Goal: Information Seeking & Learning: Find specific page/section

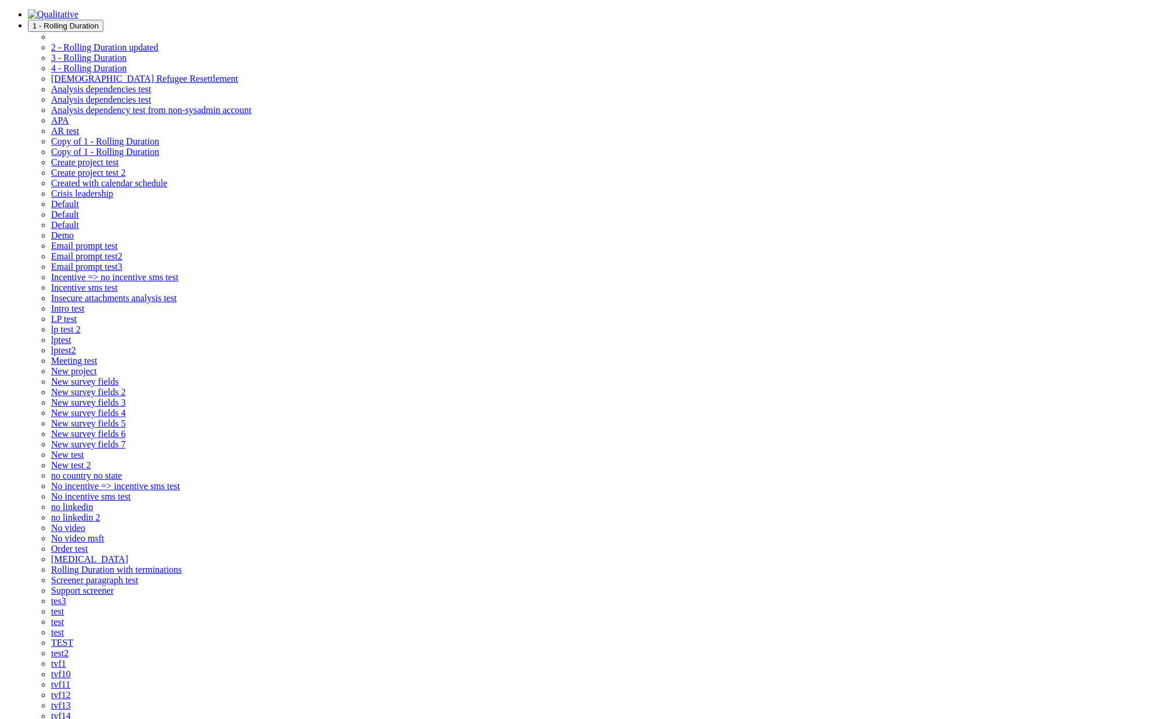
scroll to position [124, 0]
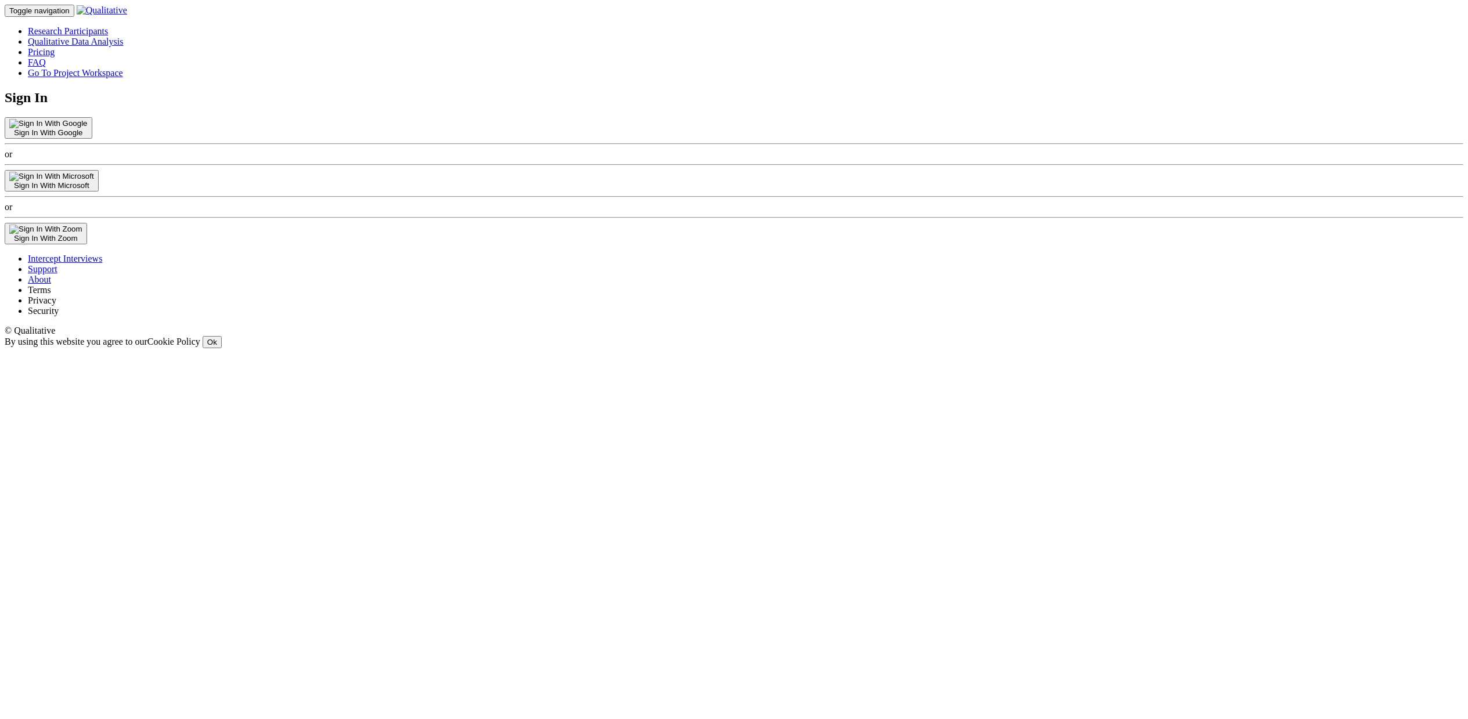
click at [57, 274] on link "Support" at bounding box center [43, 269] width 30 height 10
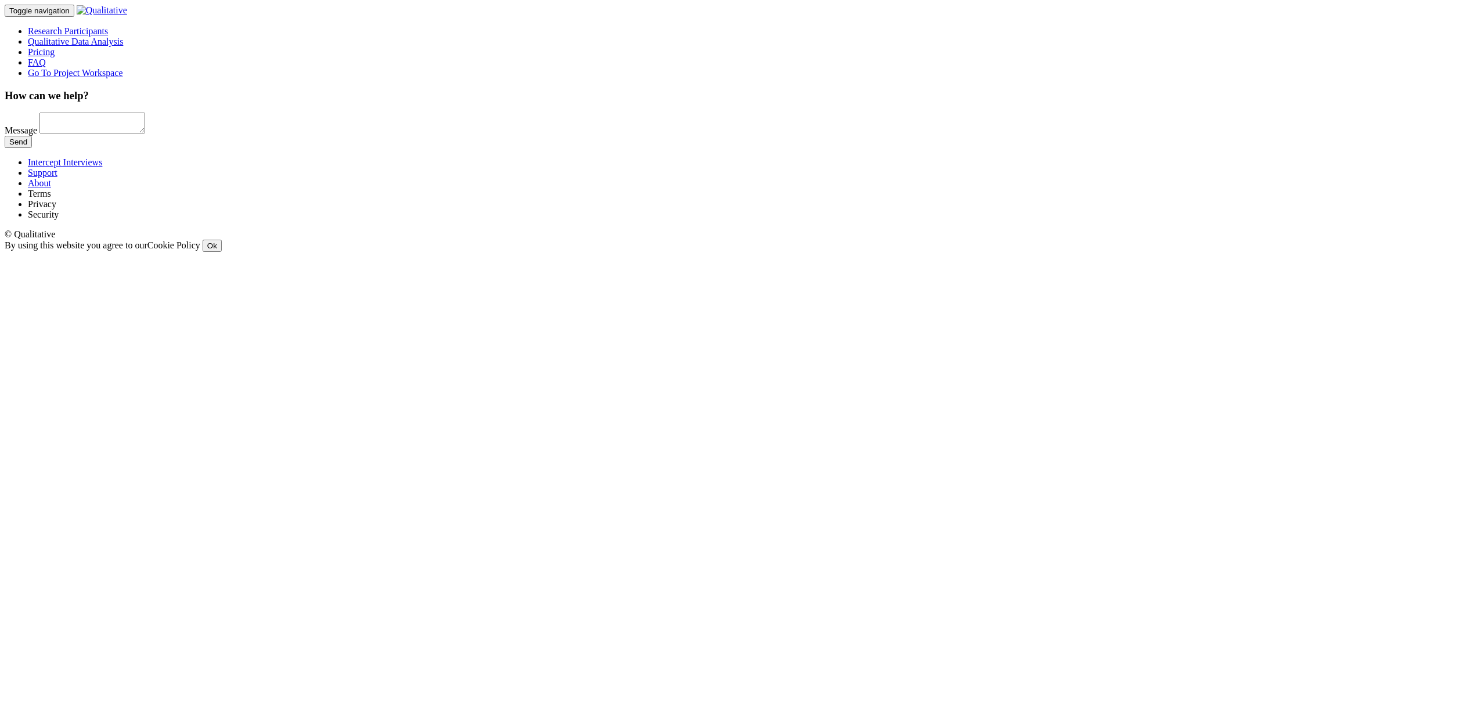
click at [51, 188] on link "About" at bounding box center [39, 183] width 23 height 10
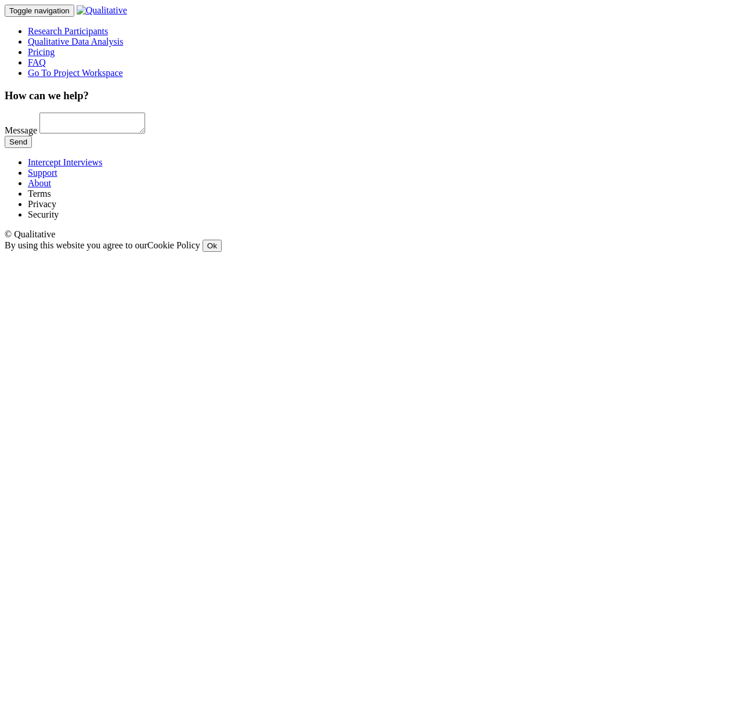
click at [519, 149] on ui-view "How can we help? Message Send" at bounding box center [365, 118] width 720 height 59
click at [46, 57] on link "FAQ" at bounding box center [37, 62] width 18 height 10
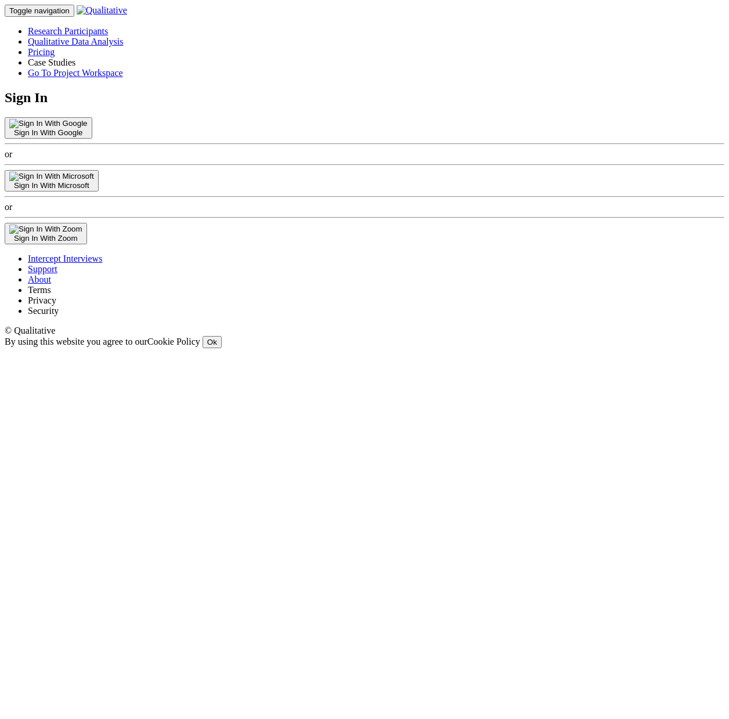
click at [576, 145] on div "Sign In Sign In With Google or Sign In With Microsoft or Sign In With Zoom" at bounding box center [365, 167] width 720 height 154
click at [57, 274] on link "Support" at bounding box center [43, 269] width 30 height 10
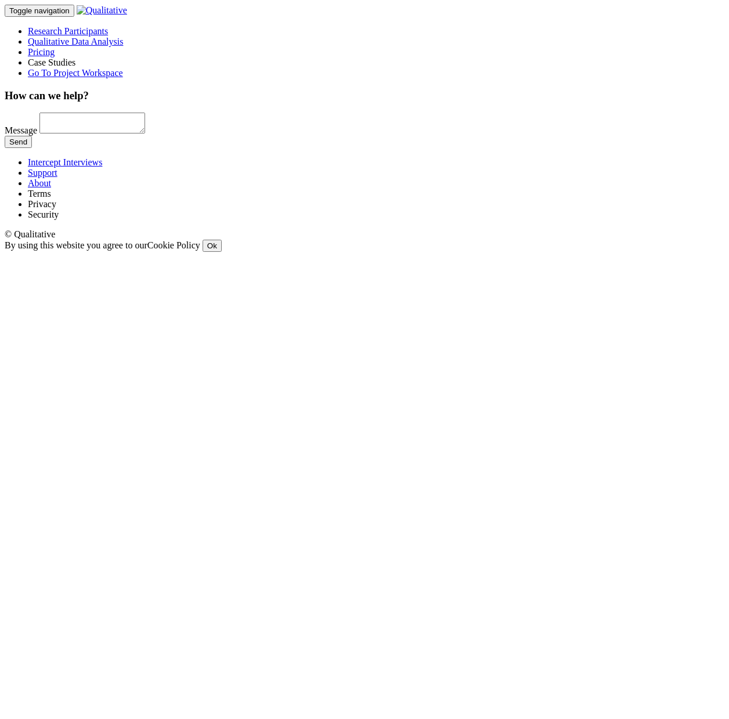
click at [51, 188] on link "About" at bounding box center [39, 183] width 23 height 10
click at [46, 178] on link "FAQ" at bounding box center [37, 173] width 18 height 10
click at [123, 68] on link "Go To Project Workspace" at bounding box center [75, 73] width 95 height 10
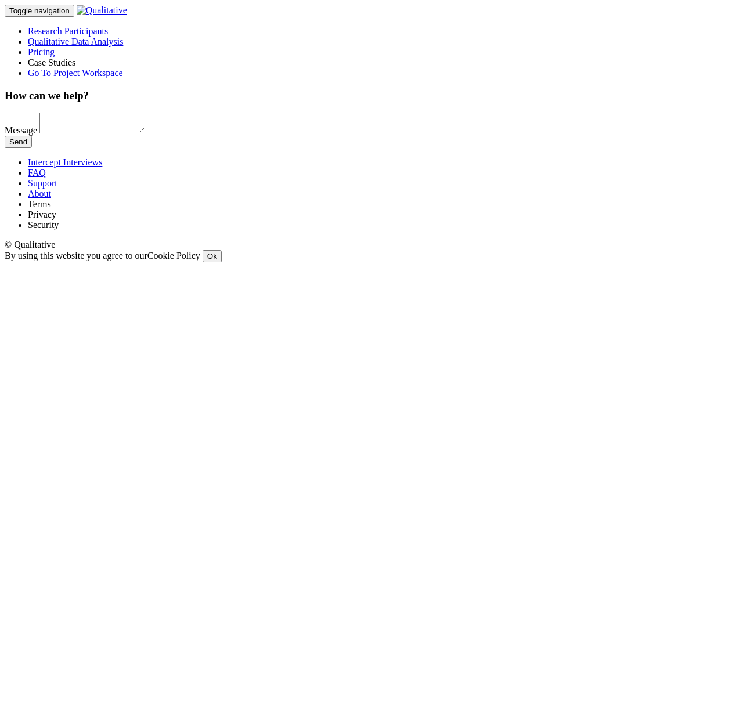
click at [417, 149] on ui-view "How can we help? Message Send" at bounding box center [365, 118] width 720 height 59
click at [406, 149] on ui-view "How can we help? Message Send" at bounding box center [365, 118] width 720 height 59
click at [46, 178] on link "FAQ" at bounding box center [37, 173] width 18 height 10
click at [331, 149] on ui-view "How can we help? Message Send" at bounding box center [365, 118] width 720 height 59
click at [46, 178] on link "FAQ" at bounding box center [37, 173] width 18 height 10
